Goal: Task Accomplishment & Management: Use online tool/utility

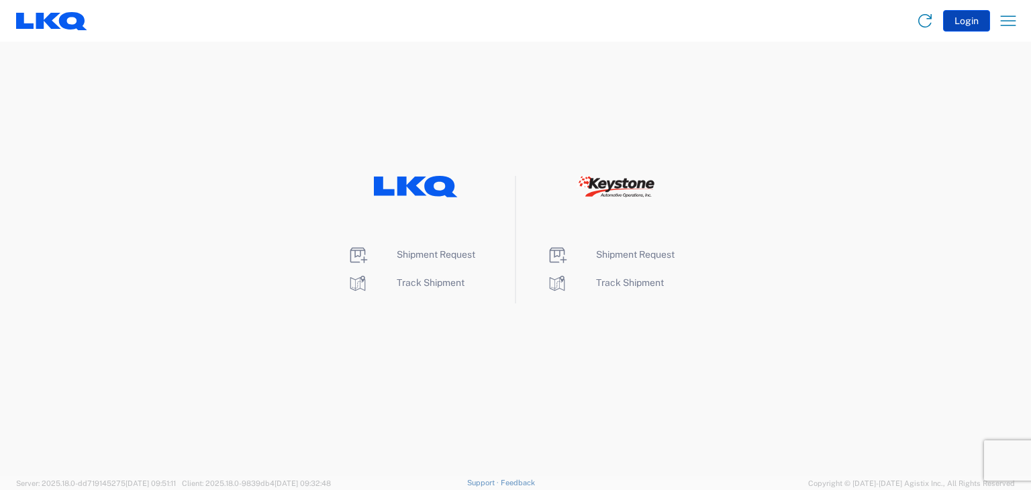
click at [974, 22] on button "Login" at bounding box center [967, 20] width 47 height 21
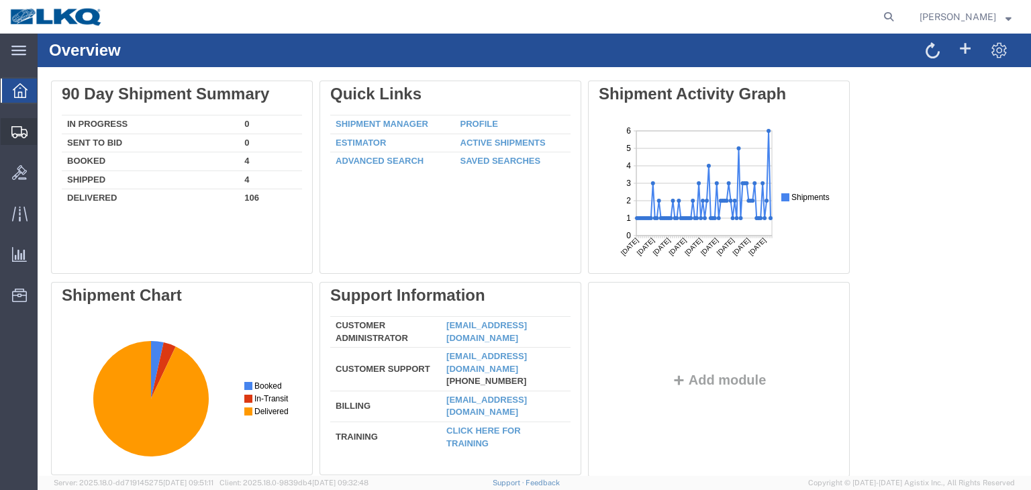
click at [46, 136] on span "Shipments" at bounding box center [41, 131] width 9 height 27
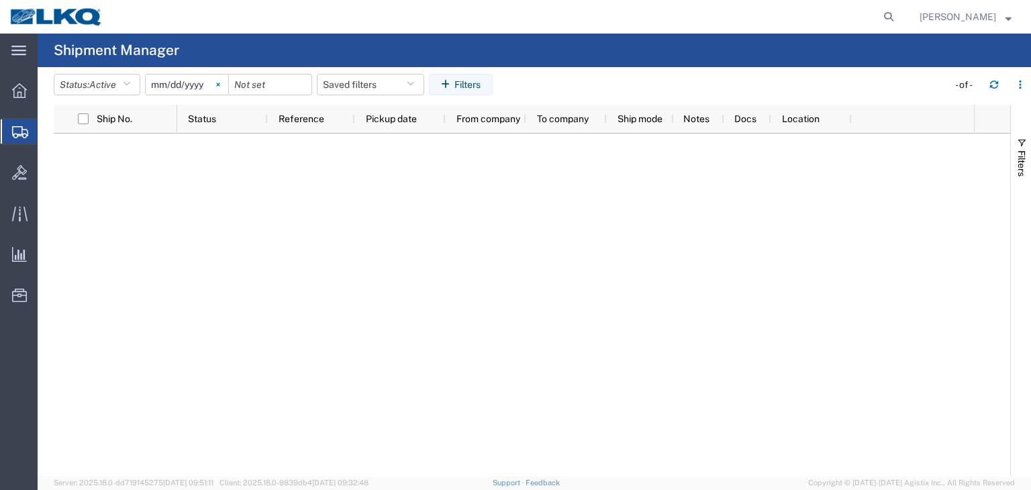
click at [220, 85] on icon at bounding box center [218, 85] width 4 height 4
click at [473, 86] on button "Filters" at bounding box center [461, 84] width 64 height 21
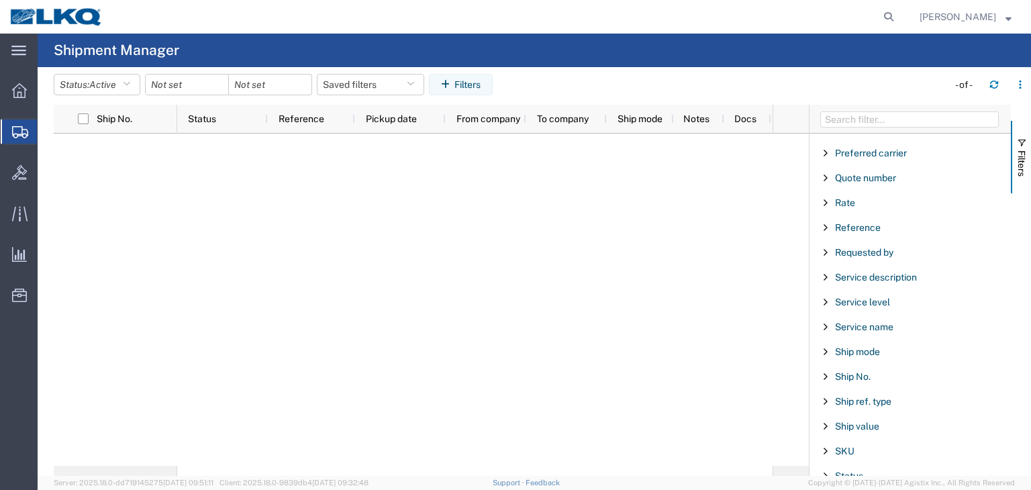
scroll to position [915, 0]
click at [835, 369] on span "Ship No." at bounding box center [853, 374] width 36 height 11
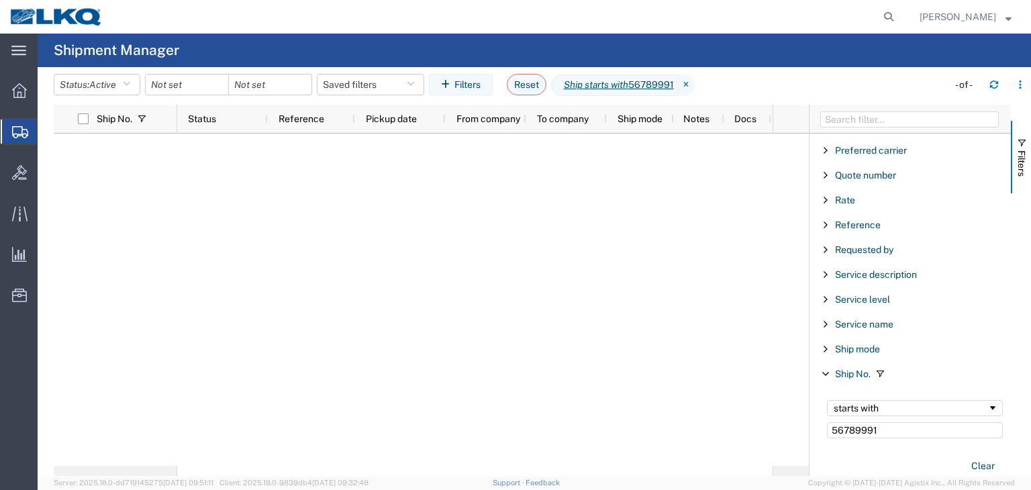
type input "56789991"
click at [635, 394] on div at bounding box center [475, 300] width 596 height 332
click at [827, 146] on span "Filter List 66 Filters" at bounding box center [826, 150] width 11 height 11
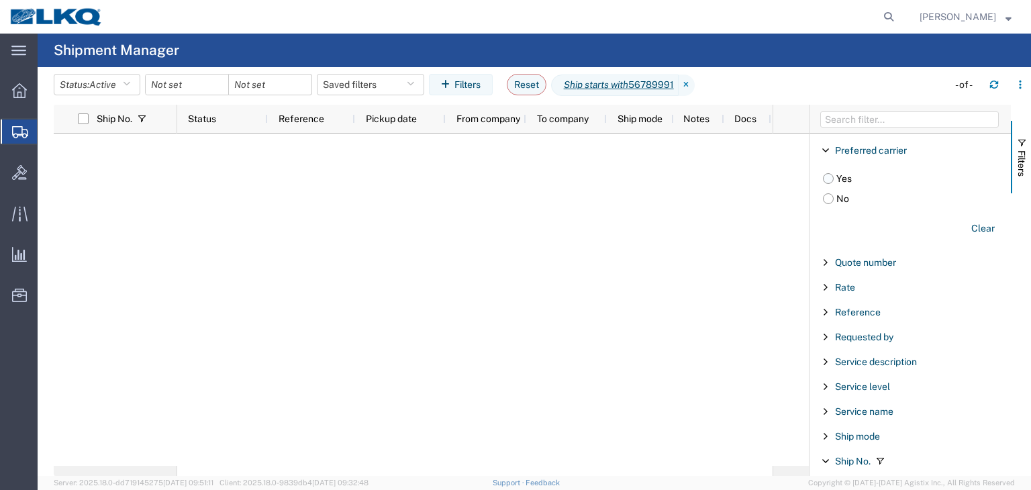
click at [845, 173] on label "Yes" at bounding box center [917, 179] width 188 height 20
click at [0, 0] on input "Yes" at bounding box center [0, 0] width 0 height 0
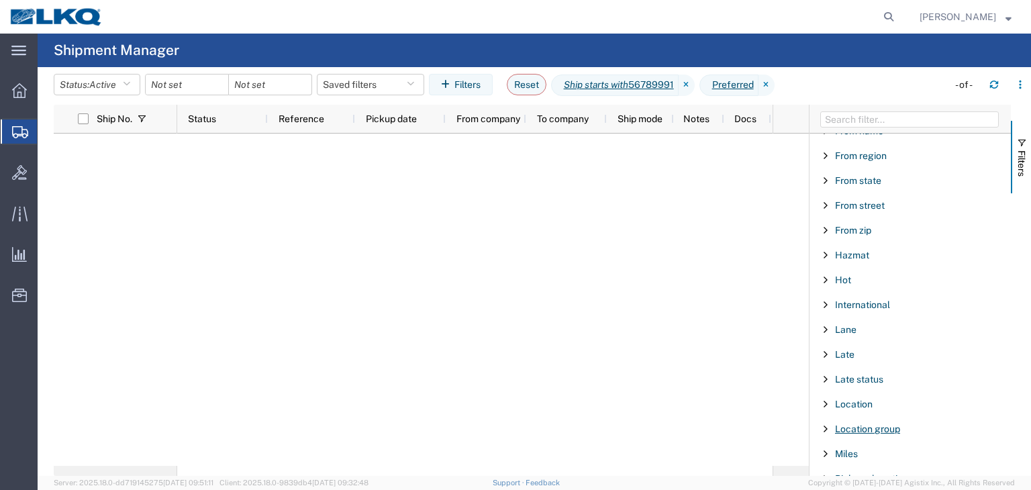
scroll to position [445, 0]
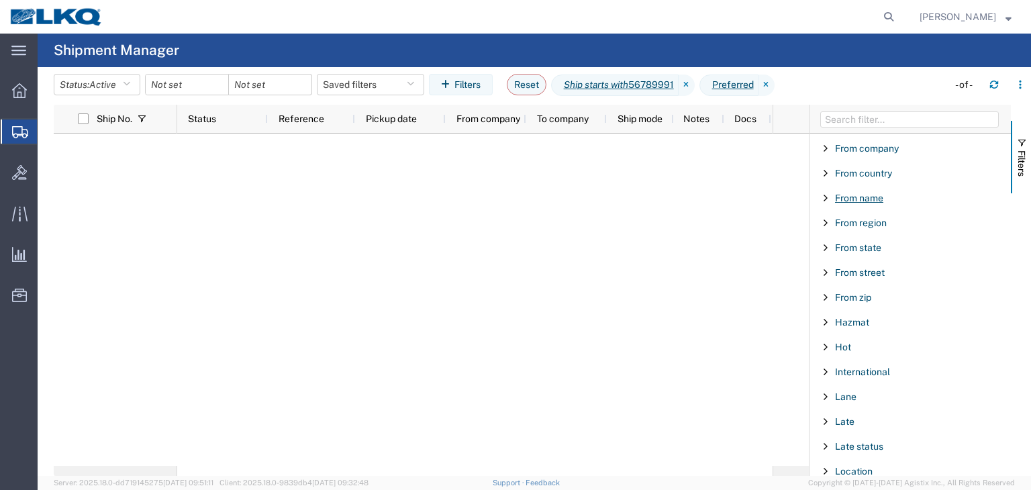
click at [849, 197] on span "From name" at bounding box center [859, 198] width 48 height 11
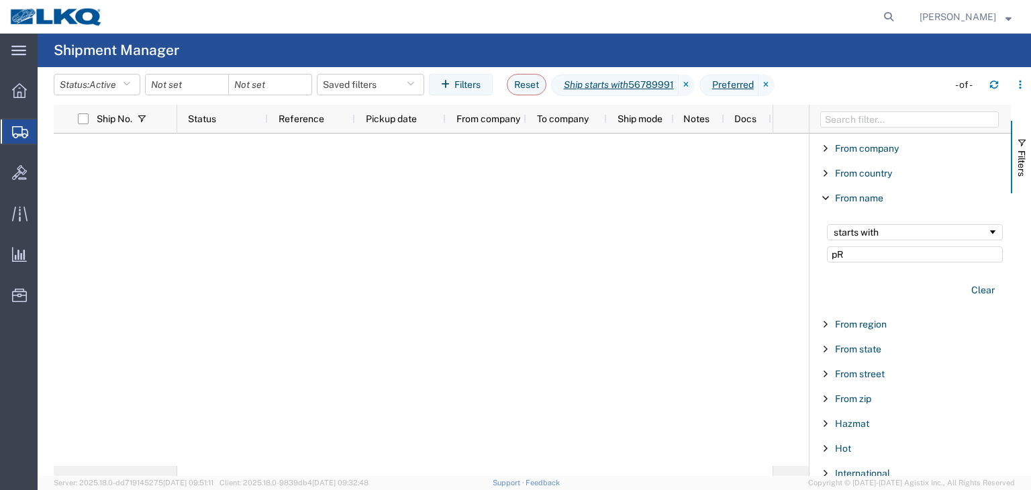
type input "p"
type input "PRODUCTION BUMPER"
click at [621, 283] on div at bounding box center [475, 300] width 596 height 332
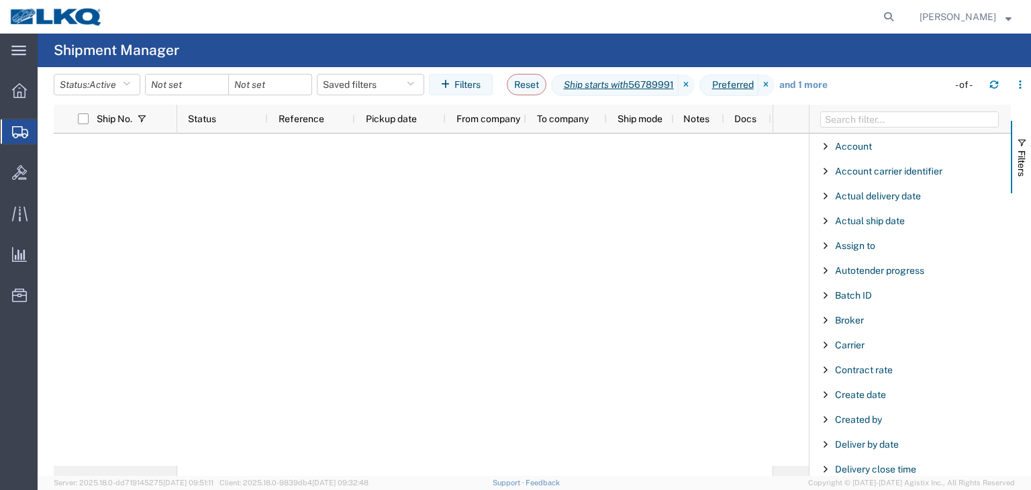
click at [826, 83] on link "and 1 more" at bounding box center [804, 85] width 48 height 13
